Goal: Transaction & Acquisition: Purchase product/service

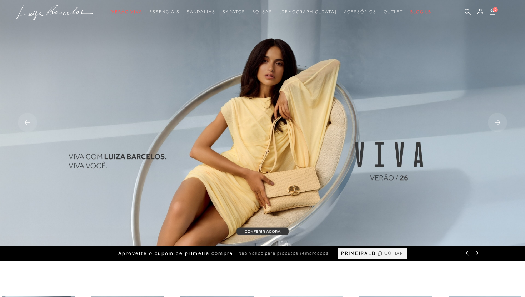
click at [498, 121] on rect at bounding box center [497, 122] width 19 height 19
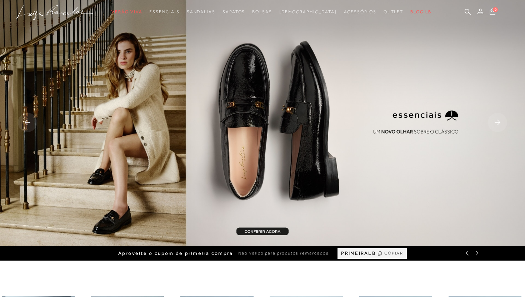
click at [498, 121] on rect at bounding box center [497, 122] width 19 height 19
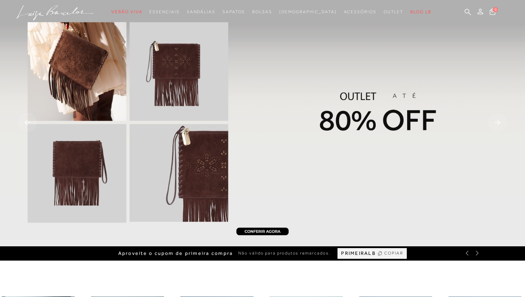
click at [498, 122] on rect at bounding box center [497, 122] width 19 height 19
click at [362, 129] on img at bounding box center [262, 123] width 525 height 246
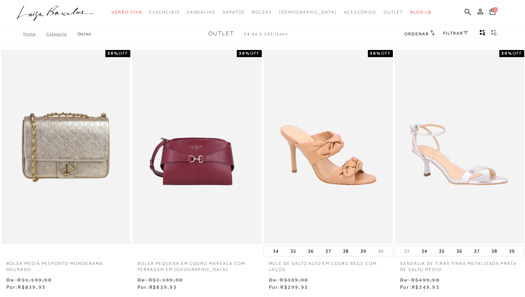
click at [416, 34] on span "Ordenar" at bounding box center [416, 33] width 24 height 5
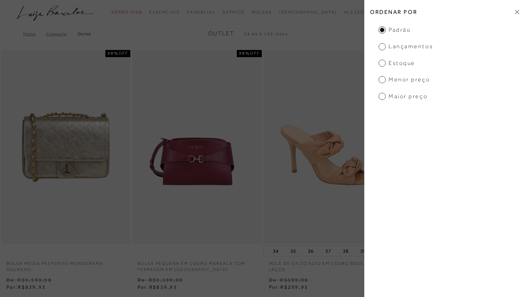
click at [399, 80] on span "Menor preço" at bounding box center [404, 80] width 51 height 8
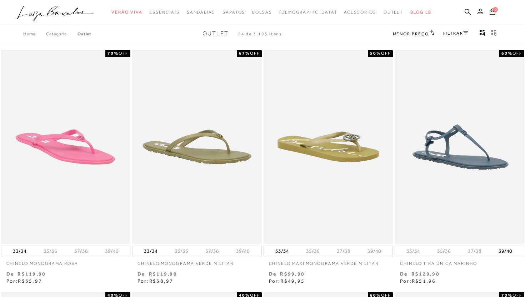
click at [451, 29] on div "FILTRAR" at bounding box center [455, 33] width 25 height 9
click at [450, 34] on link "FILTRAR" at bounding box center [455, 33] width 25 height 5
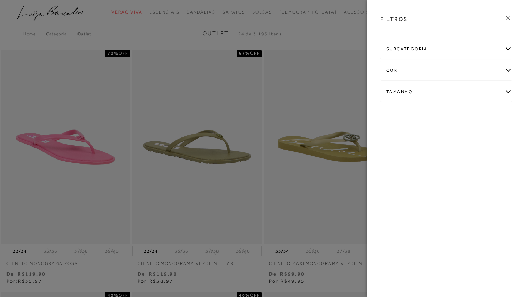
click at [440, 50] on div "subcategoria" at bounding box center [446, 49] width 131 height 19
click at [432, 95] on div "Tamanho" at bounding box center [446, 92] width 131 height 19
click at [508, 18] on icon at bounding box center [508, 18] width 4 height 4
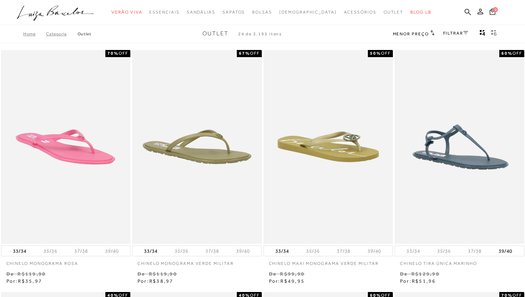
click at [455, 34] on link "FILTRAR" at bounding box center [455, 33] width 25 height 5
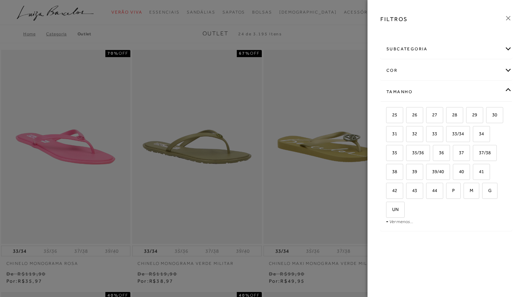
click at [440, 89] on div "Tamanho" at bounding box center [446, 92] width 131 height 19
click at [424, 88] on div "Tamanho" at bounding box center [446, 92] width 131 height 19
click at [422, 153] on span "35/36" at bounding box center [415, 152] width 17 height 5
click at [412, 153] on input "35/36" at bounding box center [408, 153] width 7 height 7
checkbox input "true"
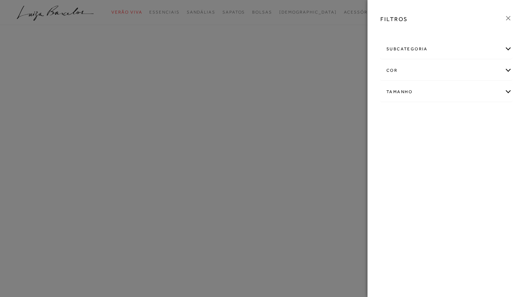
click at [439, 156] on div "FILTROS subcategoria Bolsas Modelo Preço" at bounding box center [447, 148] width 158 height 297
click at [410, 101] on div "Tamanho" at bounding box center [446, 103] width 131 height 19
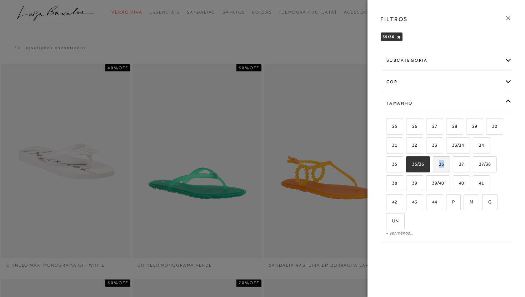
click at [446, 160] on label "36" at bounding box center [441, 164] width 16 height 15
click at [440, 162] on span "36" at bounding box center [439, 163] width 10 height 5
click at [439, 162] on input "36" at bounding box center [435, 165] width 7 height 7
checkbox input "true"
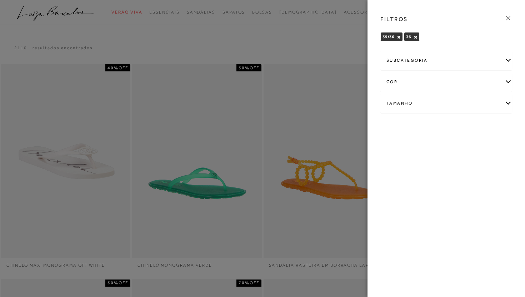
click at [508, 18] on icon at bounding box center [508, 18] width 4 height 4
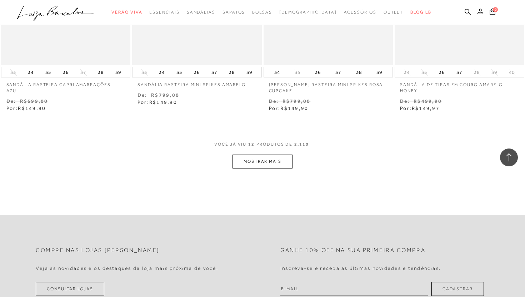
scroll to position [709, 0]
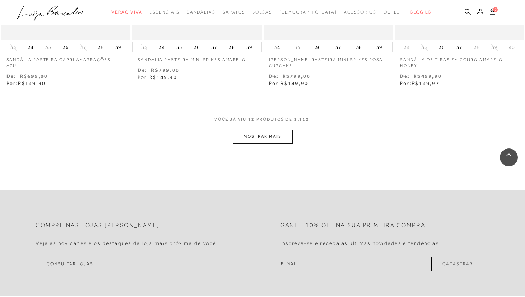
click at [280, 130] on button "MOSTRAR MAIS" at bounding box center [263, 137] width 60 height 14
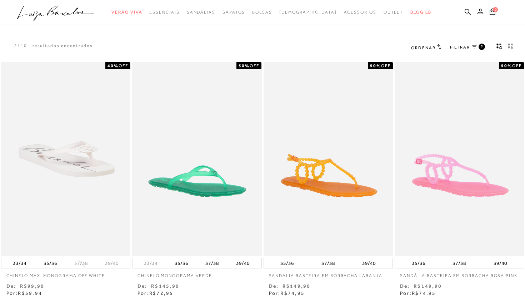
scroll to position [0, 0]
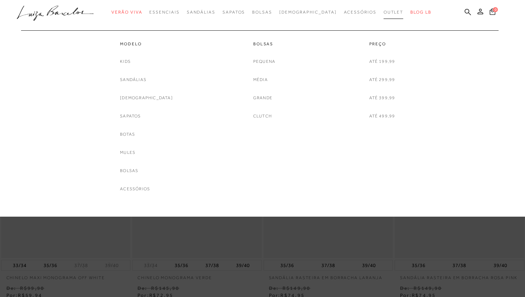
click at [384, 14] on span "Outlet" at bounding box center [394, 12] width 20 height 5
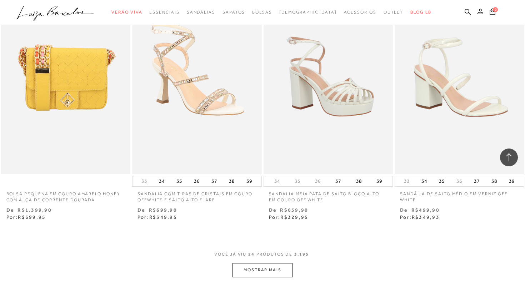
scroll to position [1317, 0]
